Goal: Task Accomplishment & Management: Manage account settings

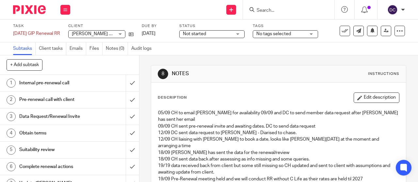
scroll to position [47, 0]
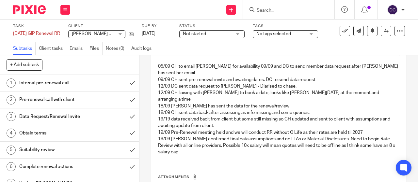
click at [34, 11] on img at bounding box center [29, 9] width 33 height 9
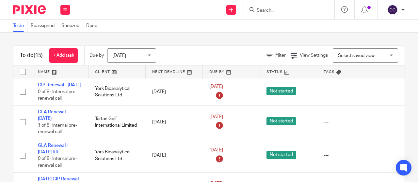
scroll to position [296, 0]
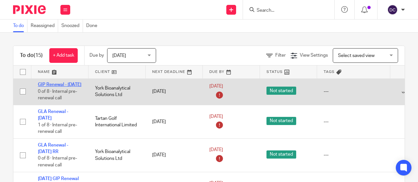
click at [49, 87] on link "GIP Renewal - [DATE]" at bounding box center [59, 85] width 43 height 5
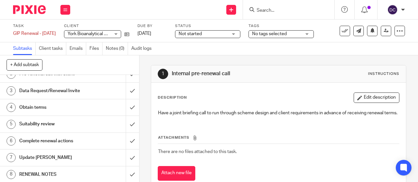
scroll to position [24, 0]
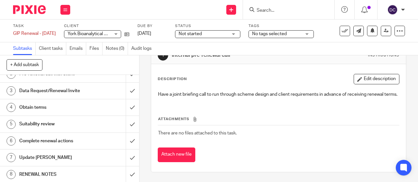
click at [70, 174] on h1 "RENEWAL NOTES" at bounding box center [52, 175] width 67 height 10
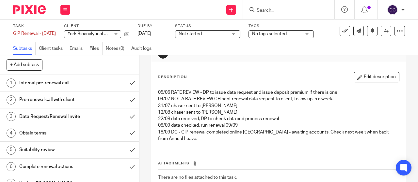
scroll to position [21, 0]
click at [358, 78] on button "Edit description" at bounding box center [376, 77] width 46 height 10
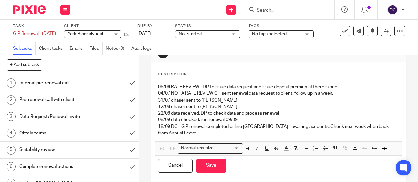
scroll to position [0, 0]
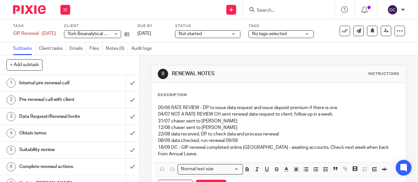
click at [179, 155] on p "18/09 DC - GIP renewal completed online Zurich - awaiting accounts. Check next …" at bounding box center [278, 151] width 241 height 13
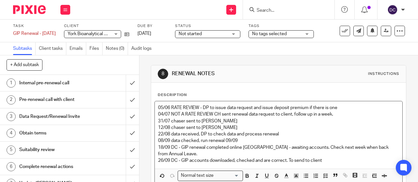
scroll to position [40, 0]
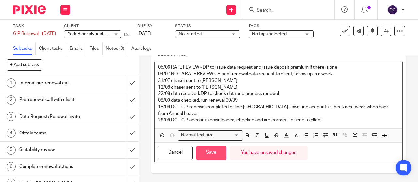
click at [210, 152] on button "Save" at bounding box center [211, 153] width 30 height 14
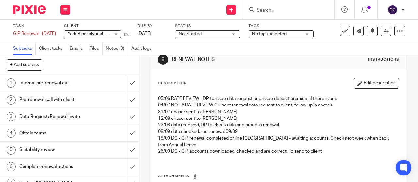
scroll to position [3, 0]
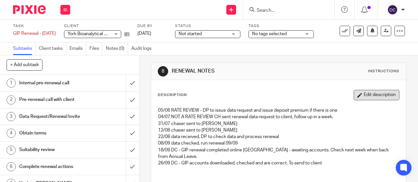
click at [363, 99] on button "Edit description" at bounding box center [376, 95] width 46 height 10
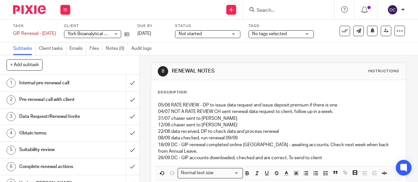
click at [326, 161] on p "26/09 DC - GIP accounts downloaded, checked and are correct. To send to client" at bounding box center [278, 158] width 241 height 7
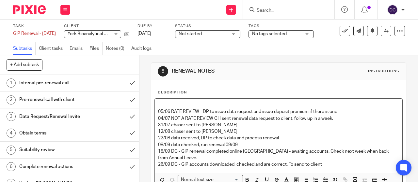
drag, startPoint x: 326, startPoint y: 161, endPoint x: 322, endPoint y: 163, distance: 4.5
click at [322, 163] on p "26/09 DC - GIP accounts downloaded, checked and are correct. To send to client" at bounding box center [278, 165] width 241 height 7
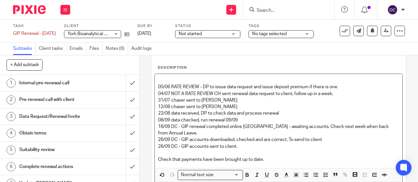
scroll to position [28, 0]
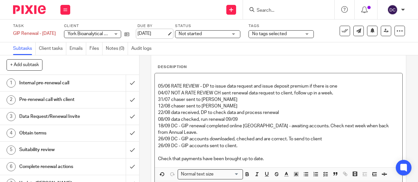
click at [166, 32] on link "23 Sep 2025" at bounding box center [151, 33] width 29 height 7
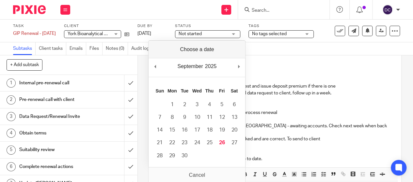
click at [321, 84] on p "05/06 RATE REVIEW - DP to issue data request and issue deposit premium if there…" at bounding box center [275, 86] width 238 height 7
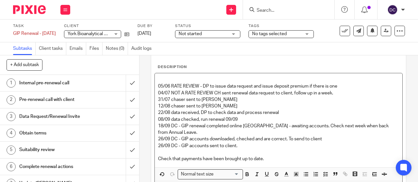
scroll to position [67, 0]
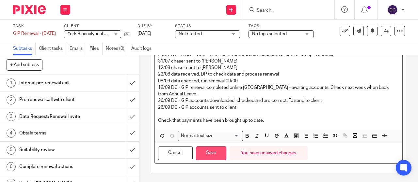
click at [209, 151] on button "Save" at bounding box center [211, 154] width 30 height 14
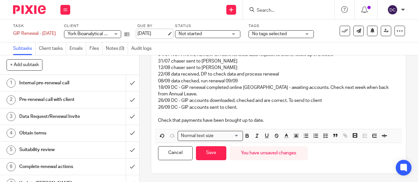
scroll to position [72, 0]
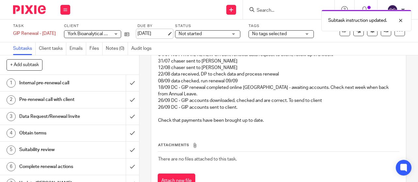
click at [164, 34] on link "23 Sep 2025" at bounding box center [151, 33] width 29 height 7
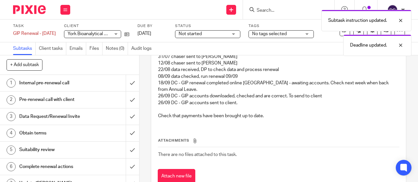
scroll to position [77, 0]
